Goal: Task Accomplishment & Management: Manage account settings

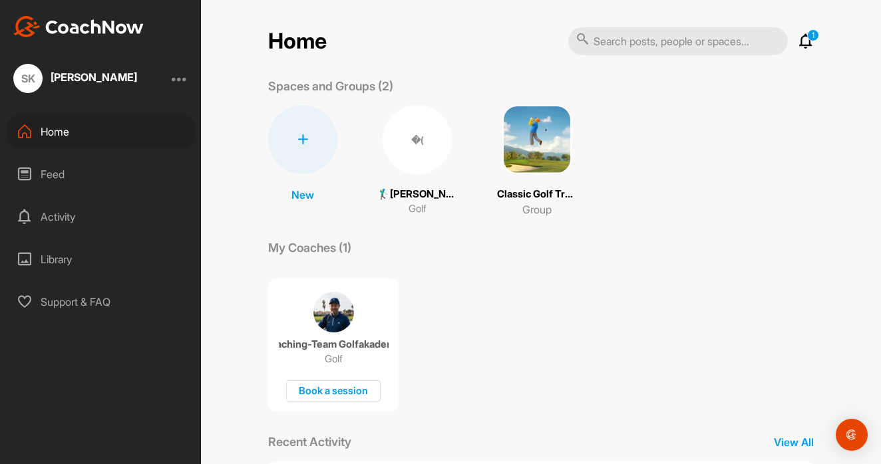
click at [179, 85] on div at bounding box center [180, 79] width 16 height 16
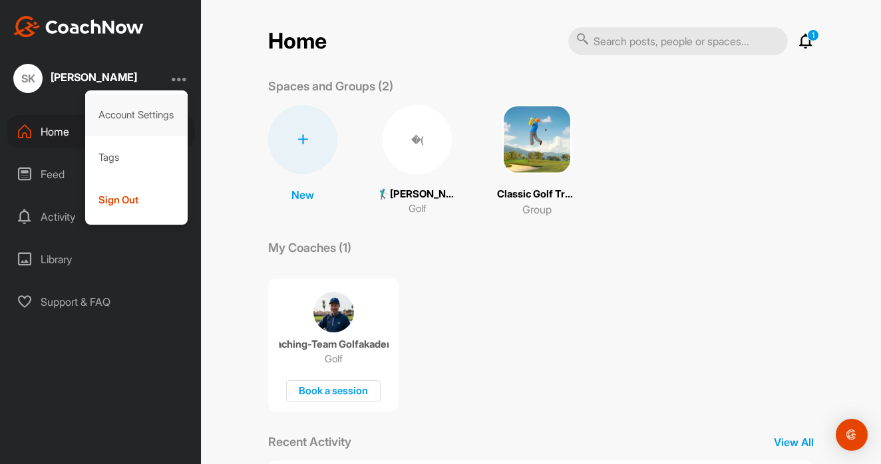
click at [142, 124] on div "Account Settings" at bounding box center [136, 115] width 103 height 43
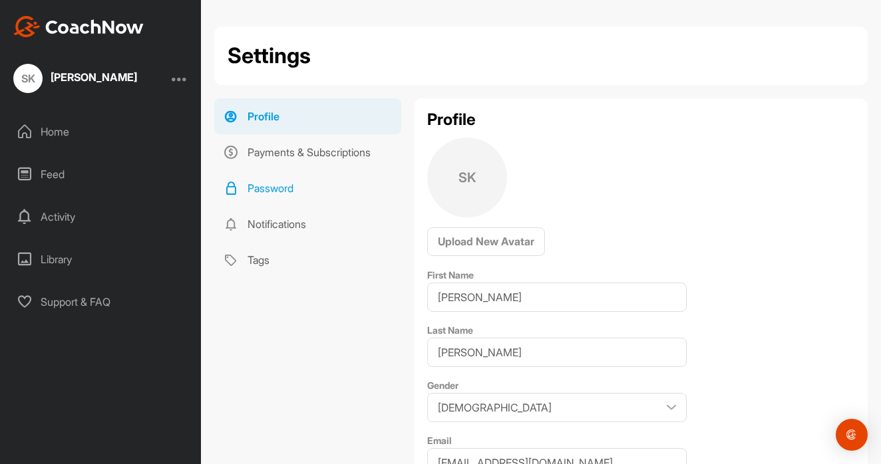
click at [307, 192] on link "Password" at bounding box center [307, 188] width 187 height 36
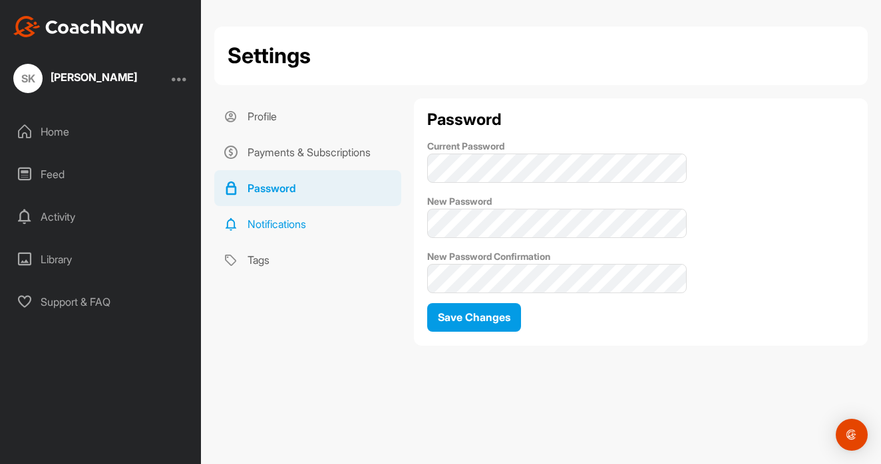
click at [388, 228] on link "Notifications" at bounding box center [307, 224] width 187 height 36
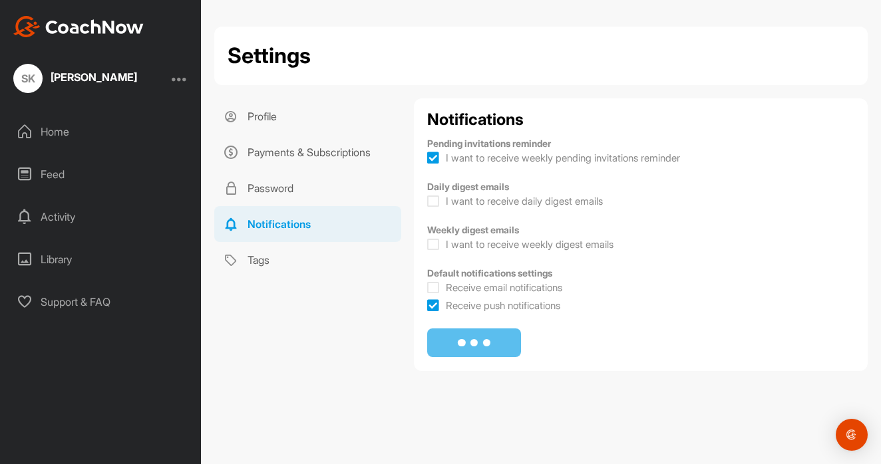
checkbox input "true"
click at [325, 200] on link "Password" at bounding box center [307, 188] width 187 height 36
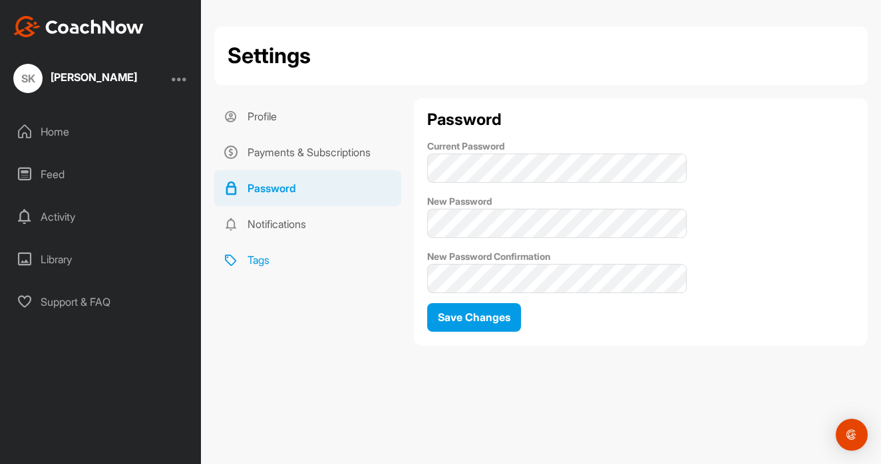
click at [388, 249] on link "Tags" at bounding box center [307, 260] width 187 height 36
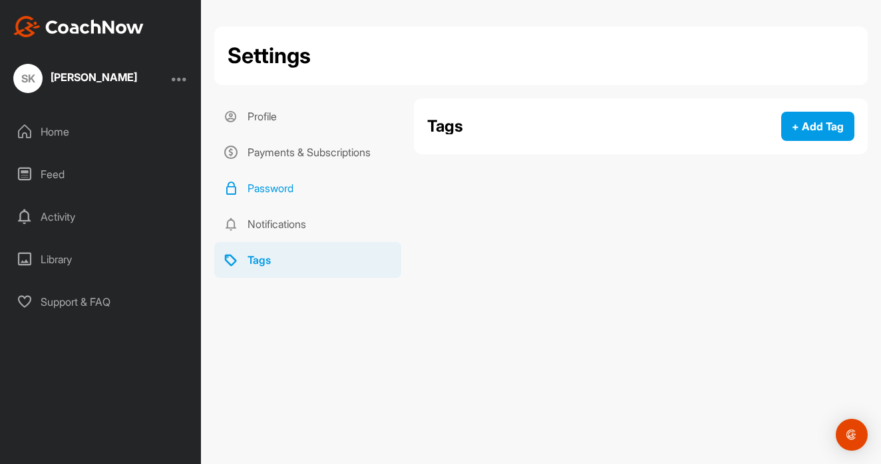
click at [335, 196] on link "Password" at bounding box center [307, 188] width 187 height 36
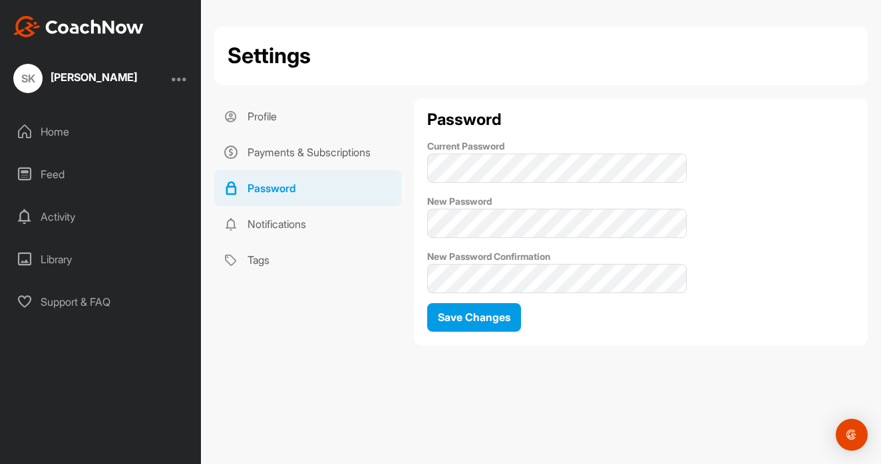
click at [804, 196] on div "Password Current Password New Password New Password Confirmation Save Changes" at bounding box center [641, 222] width 454 height 248
click at [814, 238] on div "Password Current Password New Password New Password Confirmation Save Changes" at bounding box center [641, 222] width 454 height 248
click at [506, 317] on span "Save Changes" at bounding box center [474, 317] width 73 height 13
click at [179, 82] on div at bounding box center [180, 79] width 16 height 16
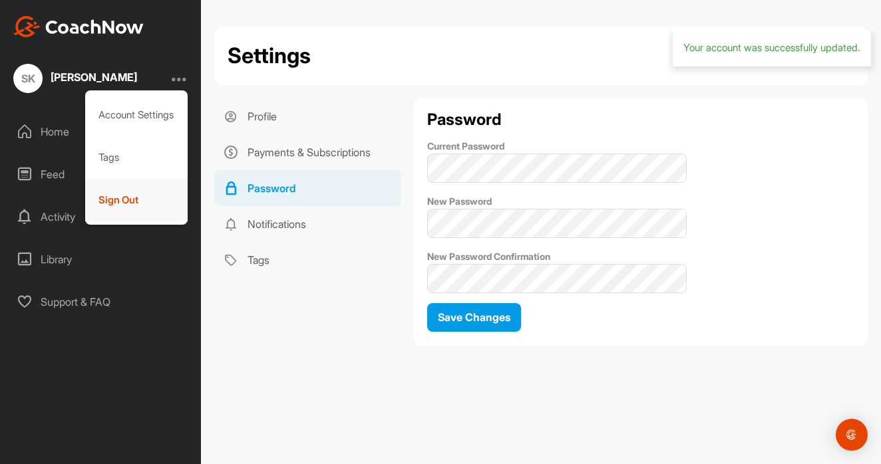
click at [148, 209] on div "Sign Out" at bounding box center [136, 200] width 103 height 43
